Goal: Task Accomplishment & Management: Complete application form

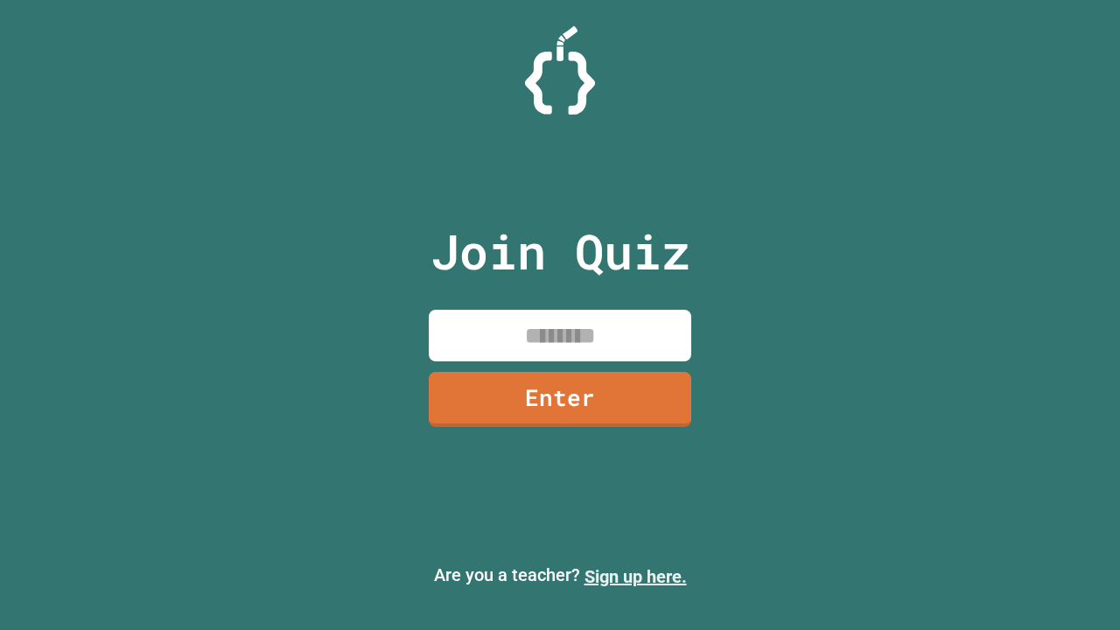
click at [635, 577] on link "Sign up here." at bounding box center [635, 576] width 102 height 21
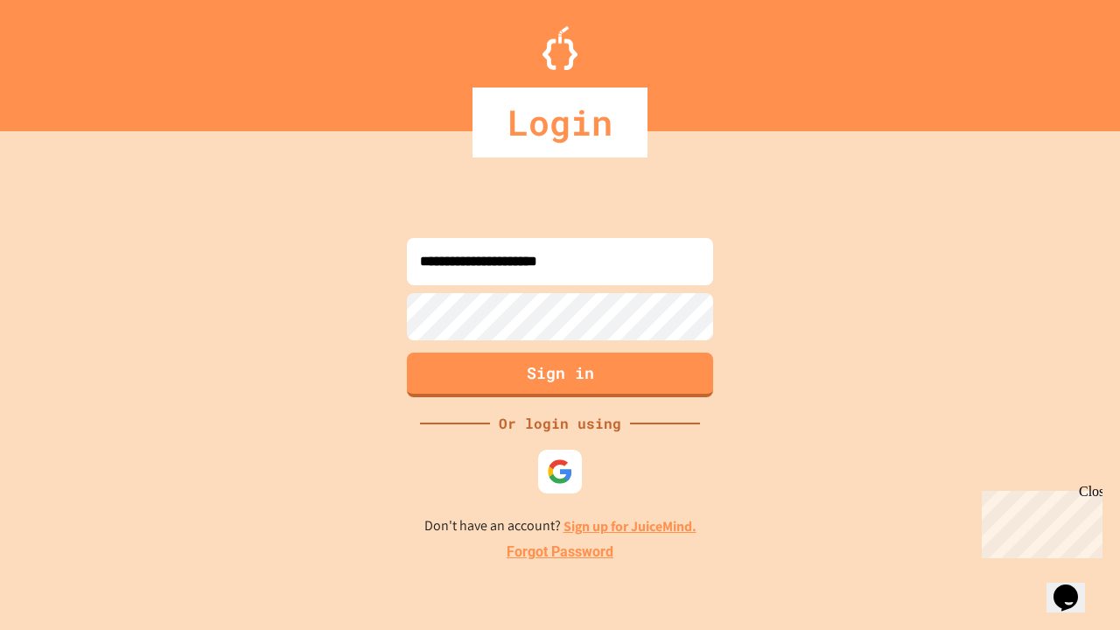
type input "**********"
